Goal: Check status: Check status

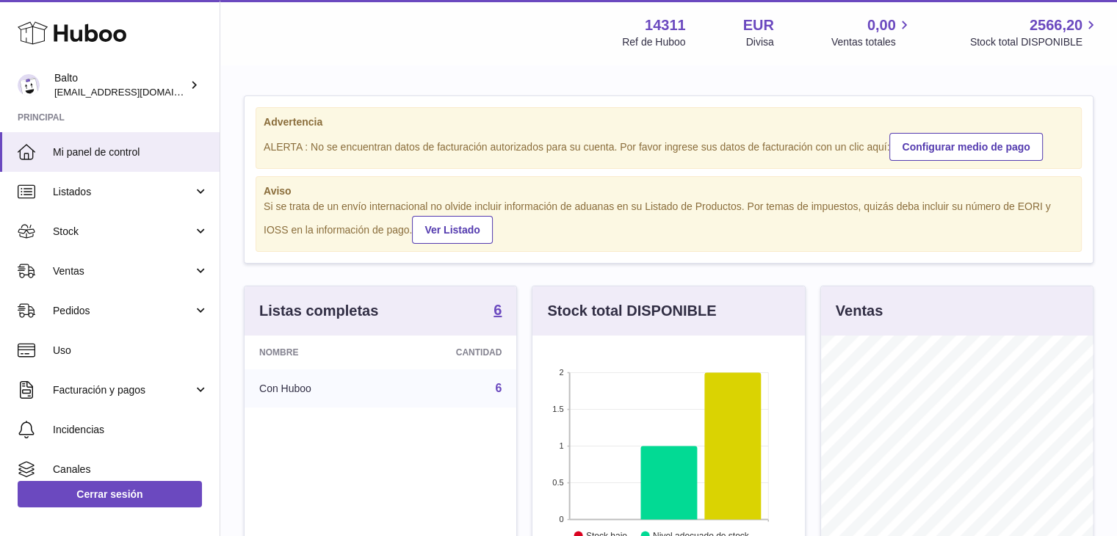
scroll to position [229, 272]
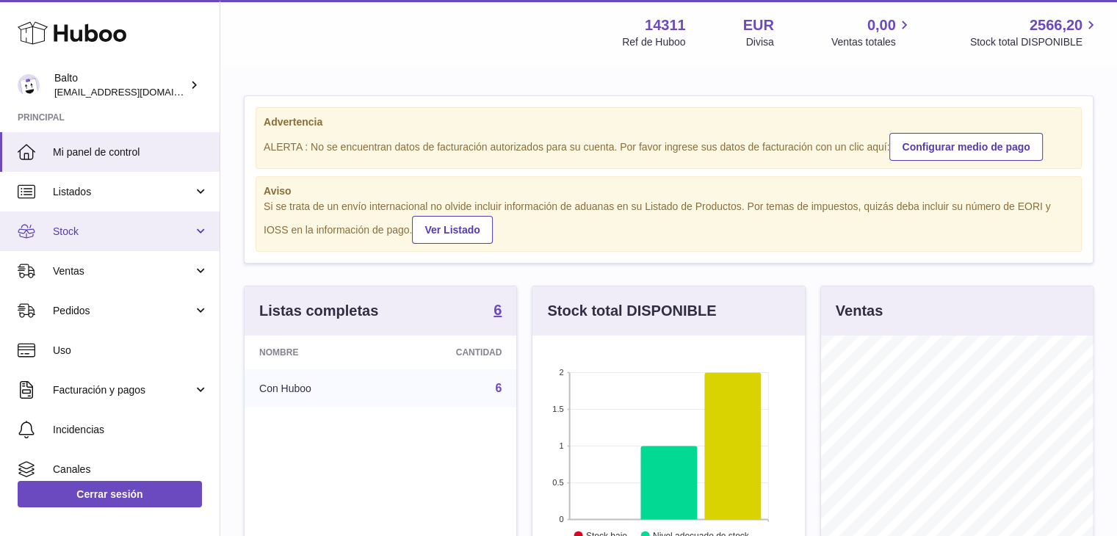
click at [194, 242] on link "Stock" at bounding box center [110, 231] width 220 height 40
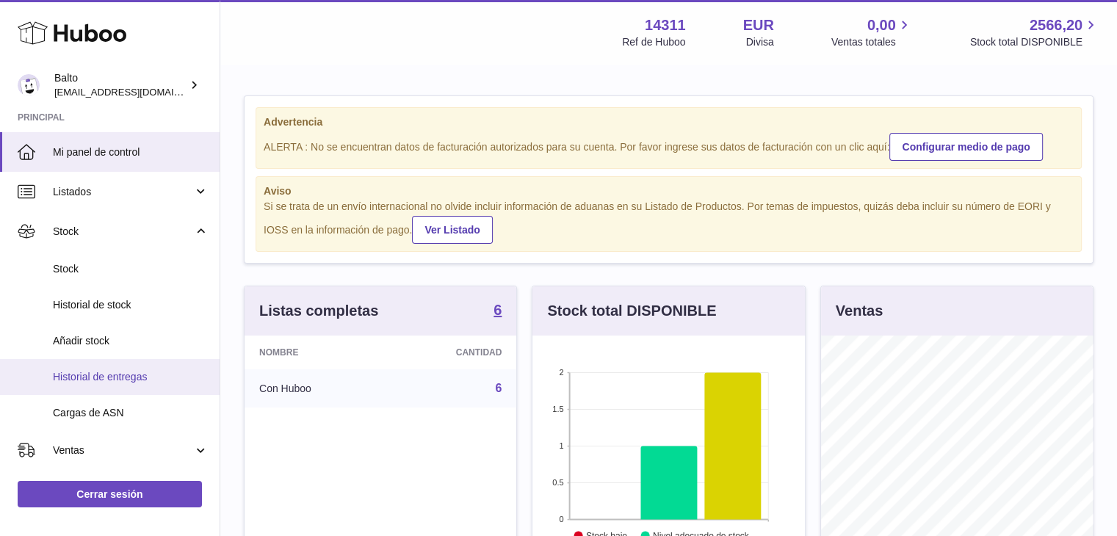
click at [115, 368] on link "Historial de entregas" at bounding box center [110, 377] width 220 height 36
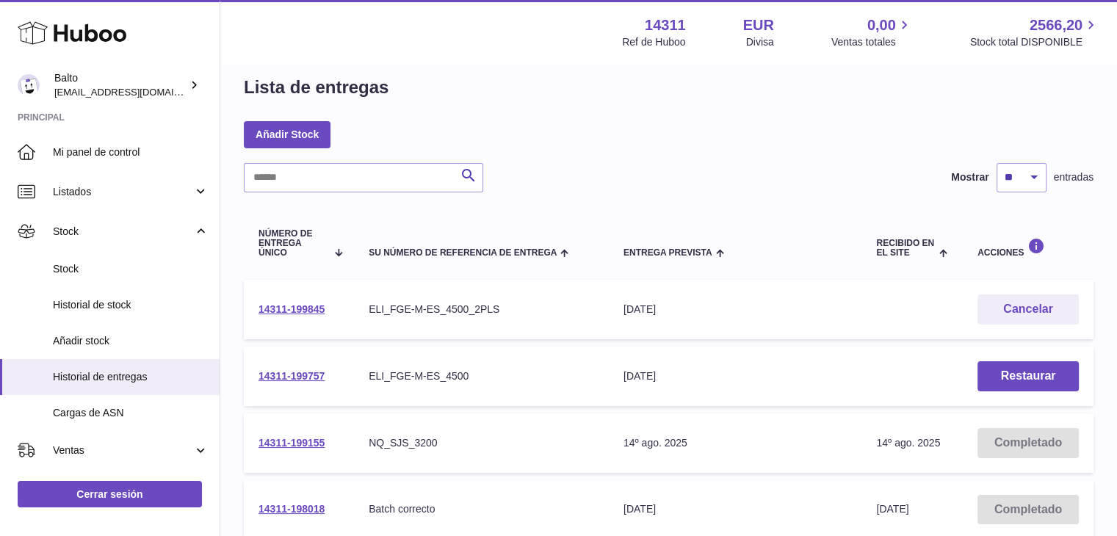
scroll to position [23, 0]
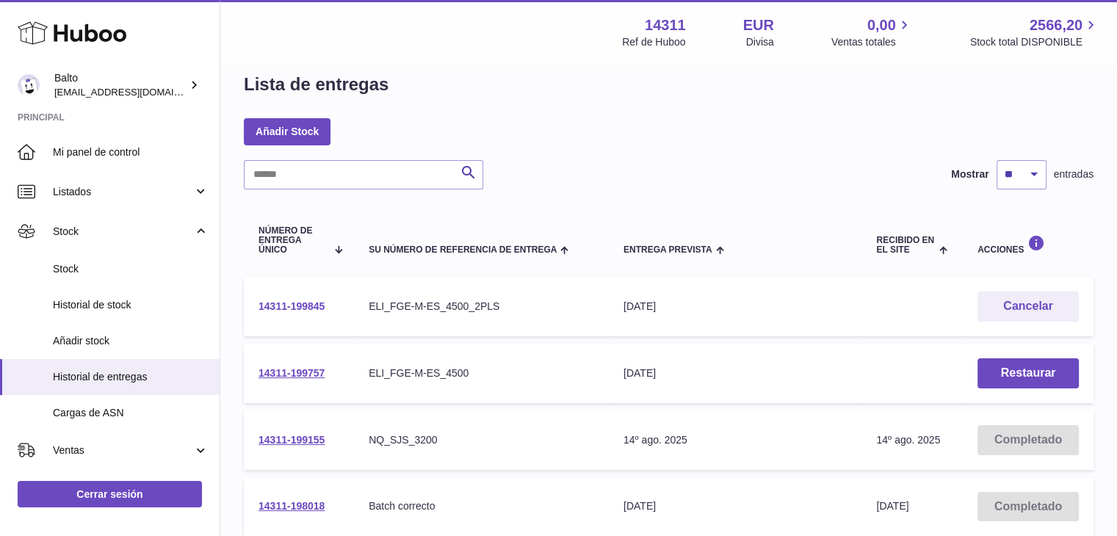
click at [300, 305] on link "14311-199845" at bounding box center [291, 306] width 66 height 12
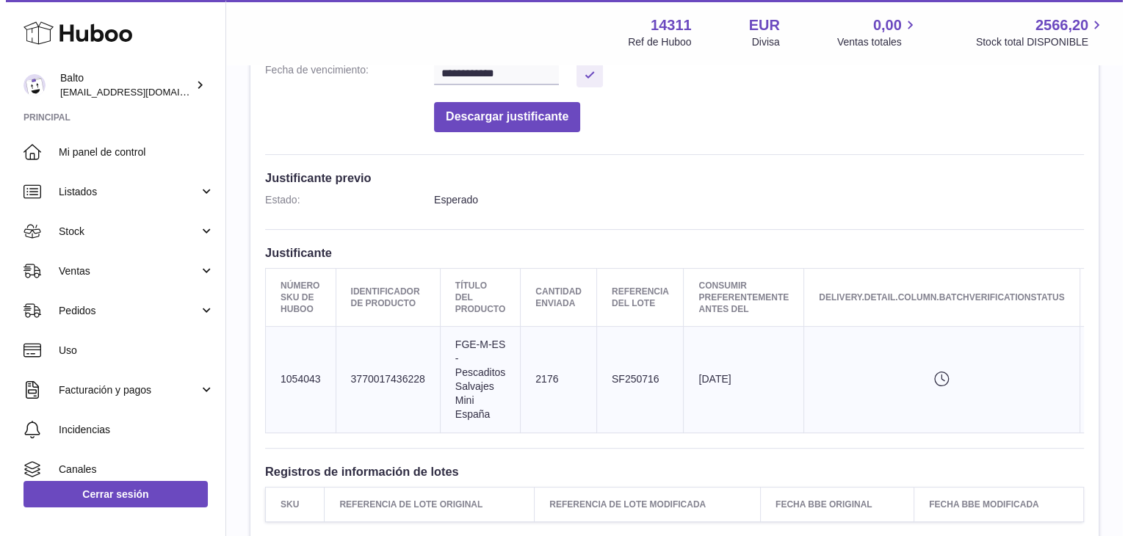
scroll to position [0, 148]
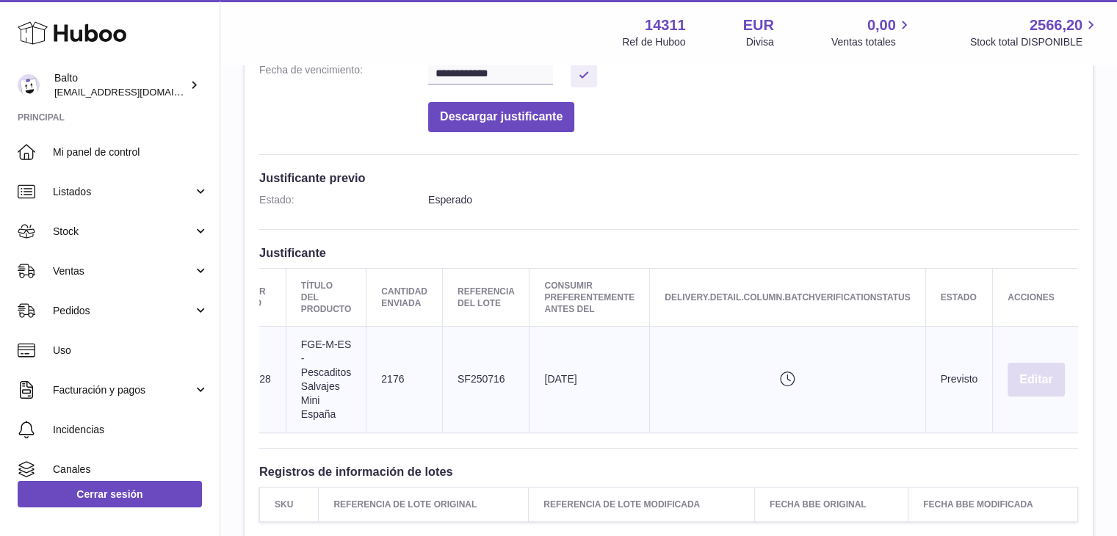
click at [1030, 366] on button "Editar" at bounding box center [1035, 380] width 57 height 35
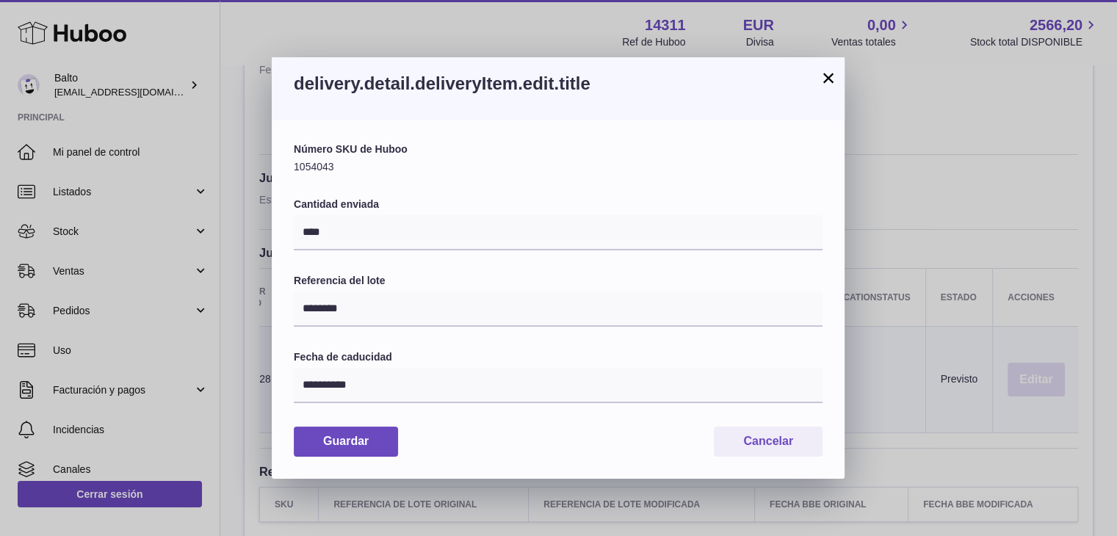
scroll to position [0, 137]
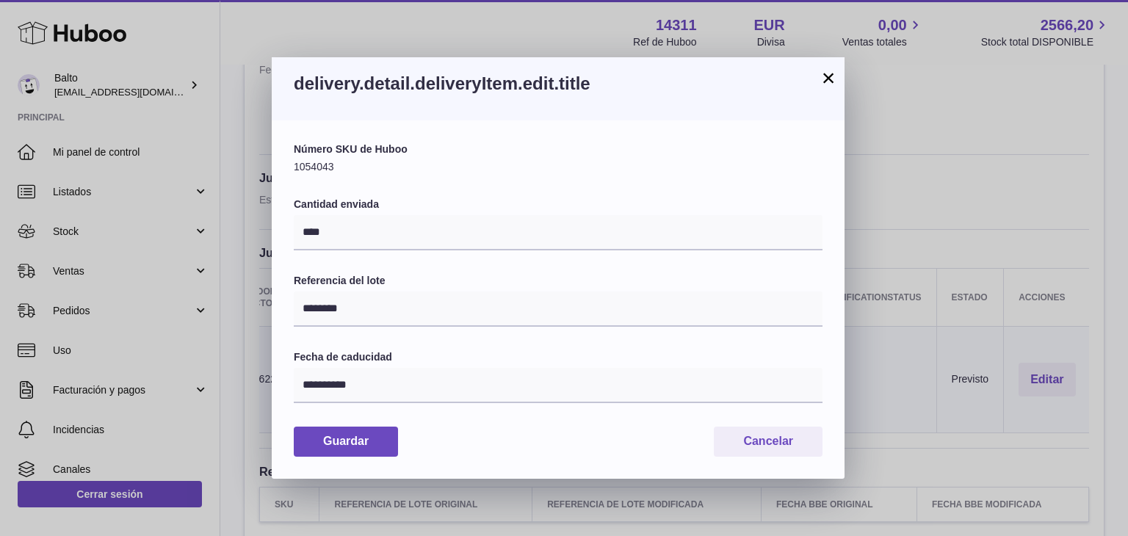
click at [825, 78] on button "×" at bounding box center [828, 78] width 18 height 18
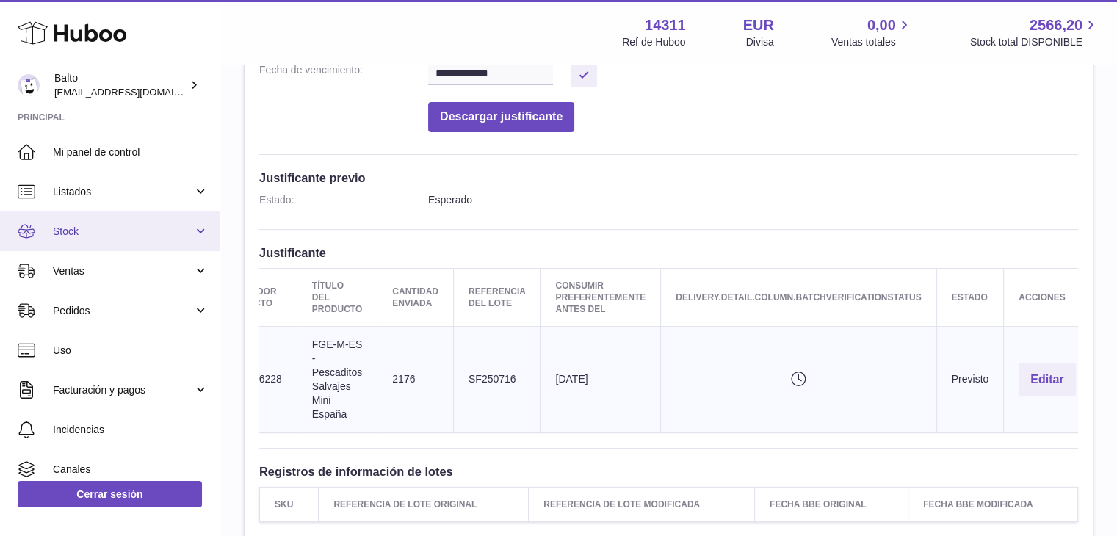
click at [135, 225] on span "Stock" at bounding box center [123, 232] width 140 height 14
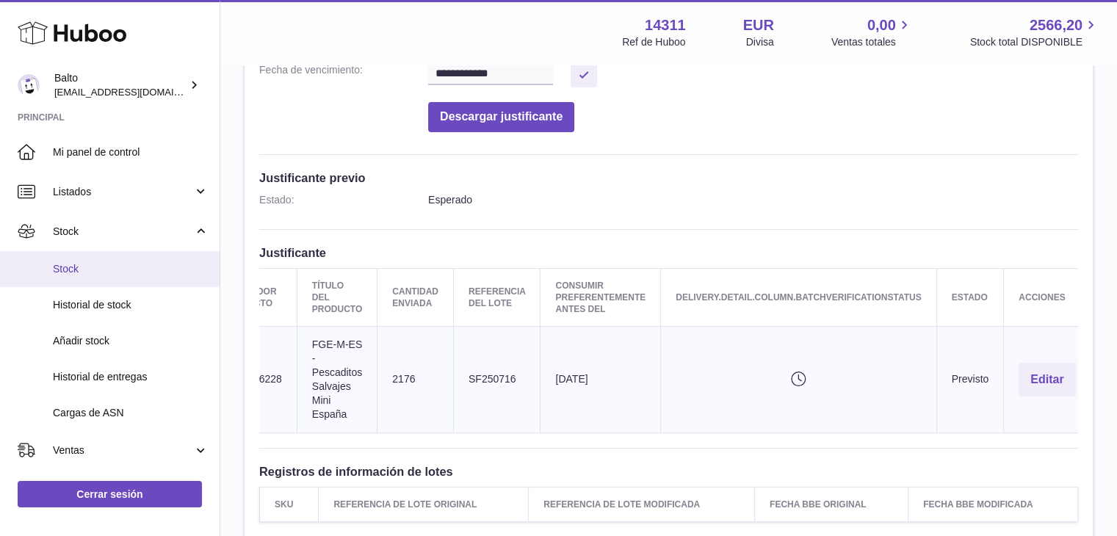
click at [82, 270] on span "Stock" at bounding box center [131, 269] width 156 height 14
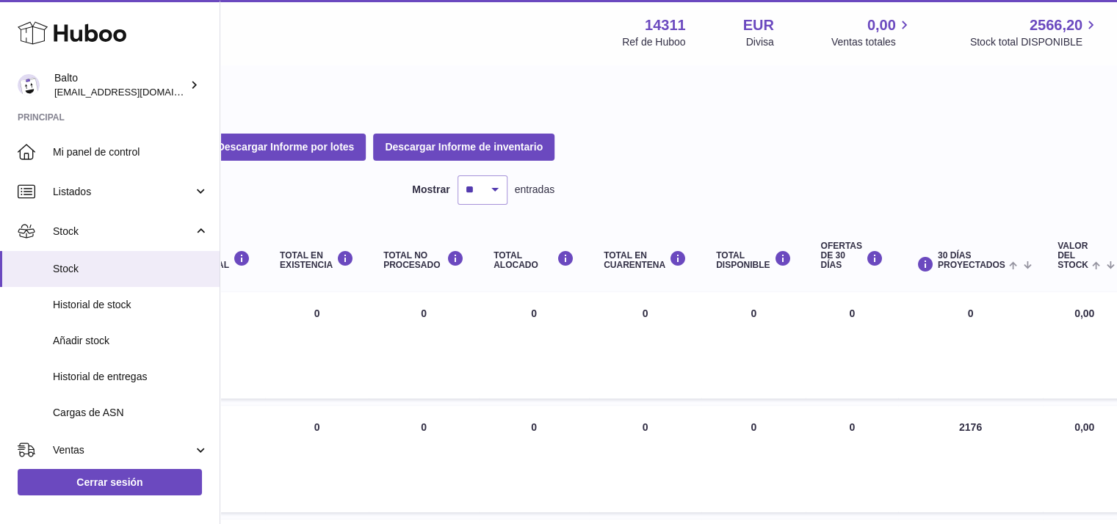
scroll to position [0, 580]
